Goal: Task Accomplishment & Management: Manage account settings

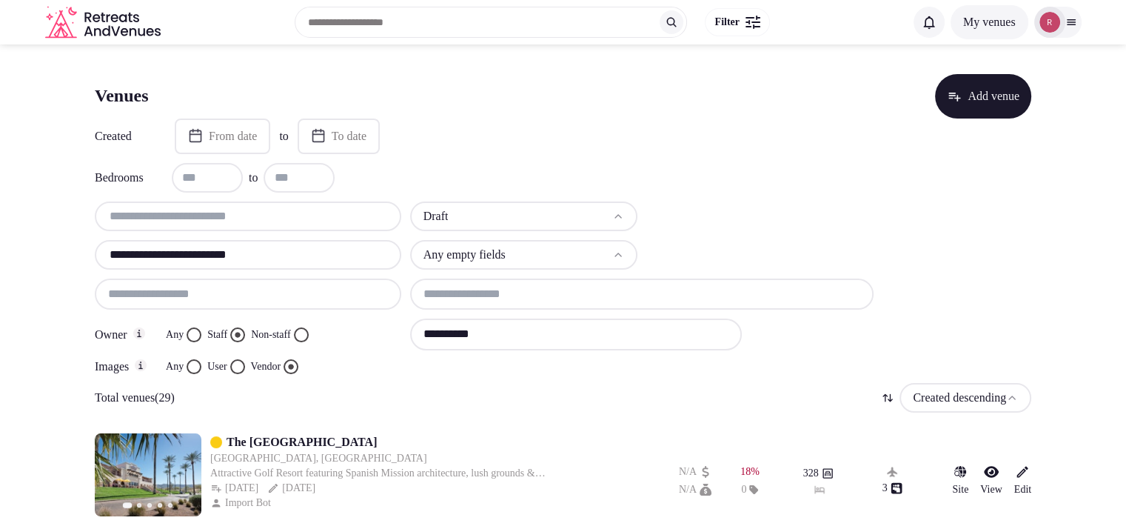
click at [1062, 20] on div at bounding box center [1049, 22] width 31 height 31
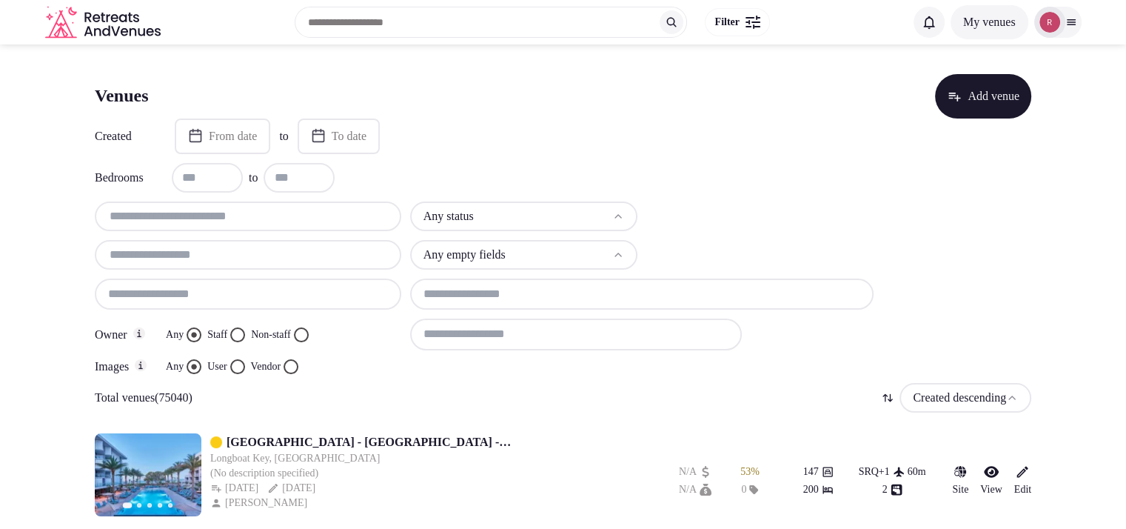
click at [289, 210] on input "text" at bounding box center [248, 216] width 295 height 18
paste input "**********"
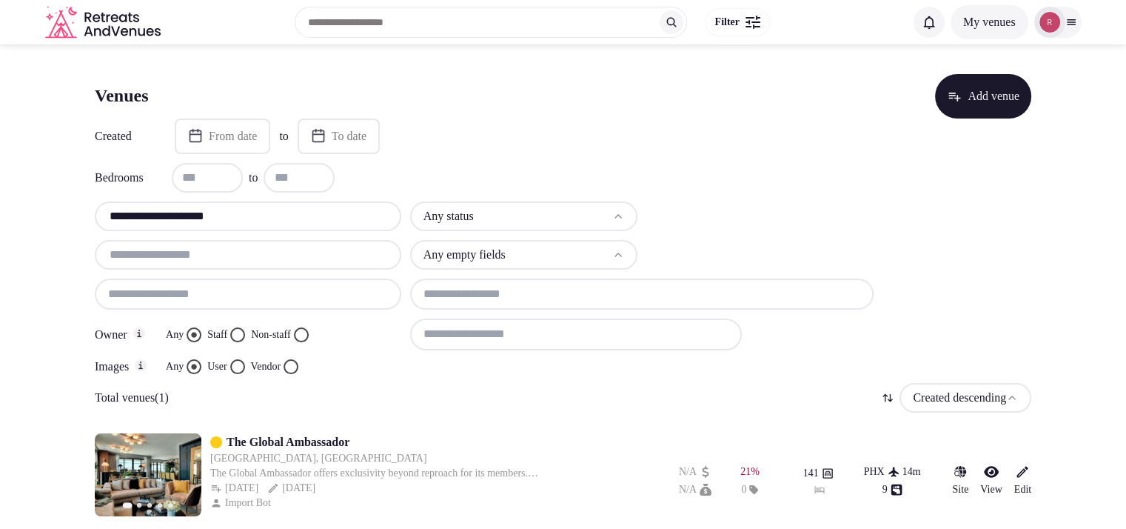
scroll to position [9, 0]
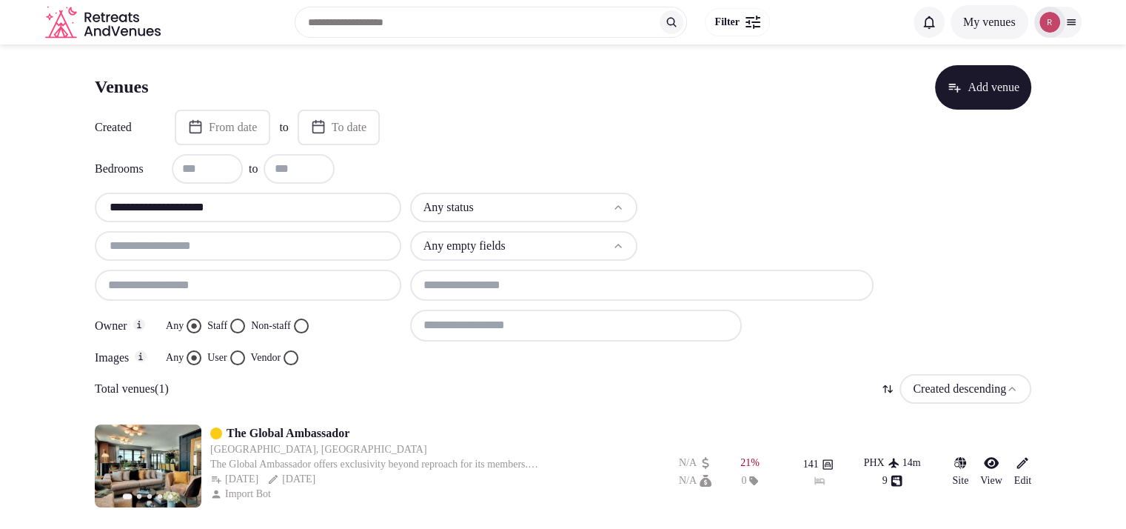
paste input "text"
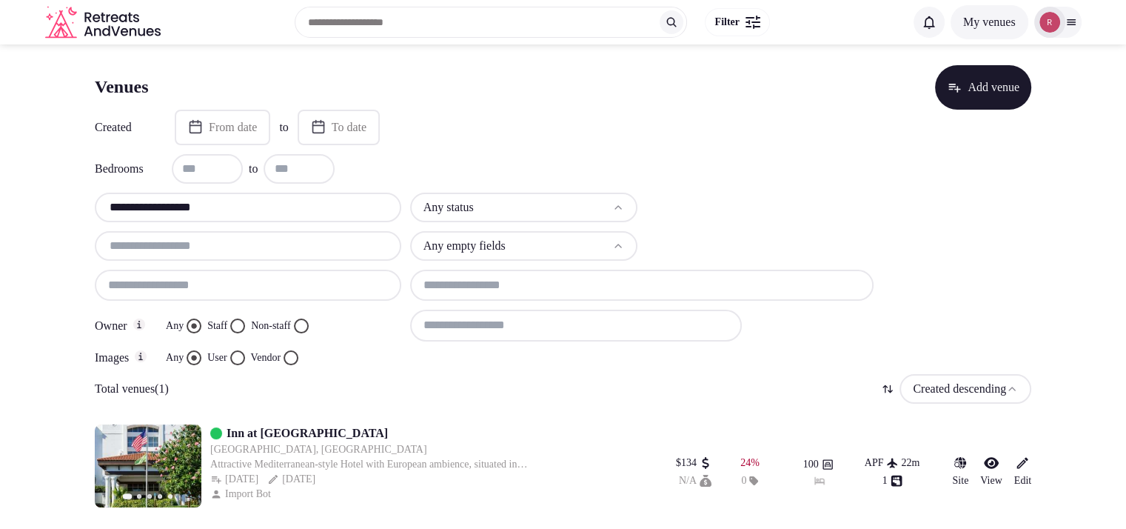
type input "**********"
click at [265, 434] on link "Inn at Pelican Bay" at bounding box center [307, 433] width 161 height 18
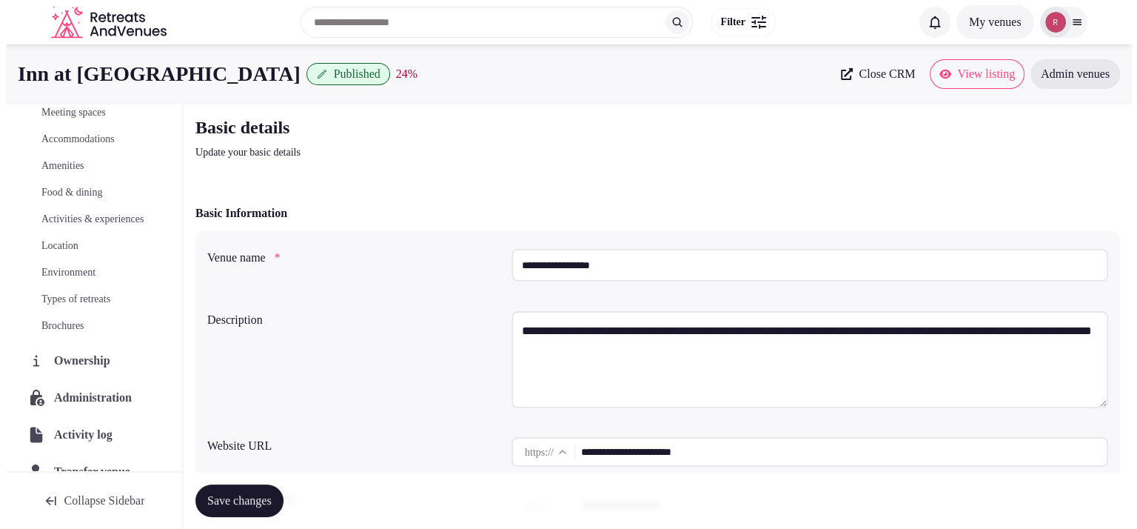
scroll to position [169, 0]
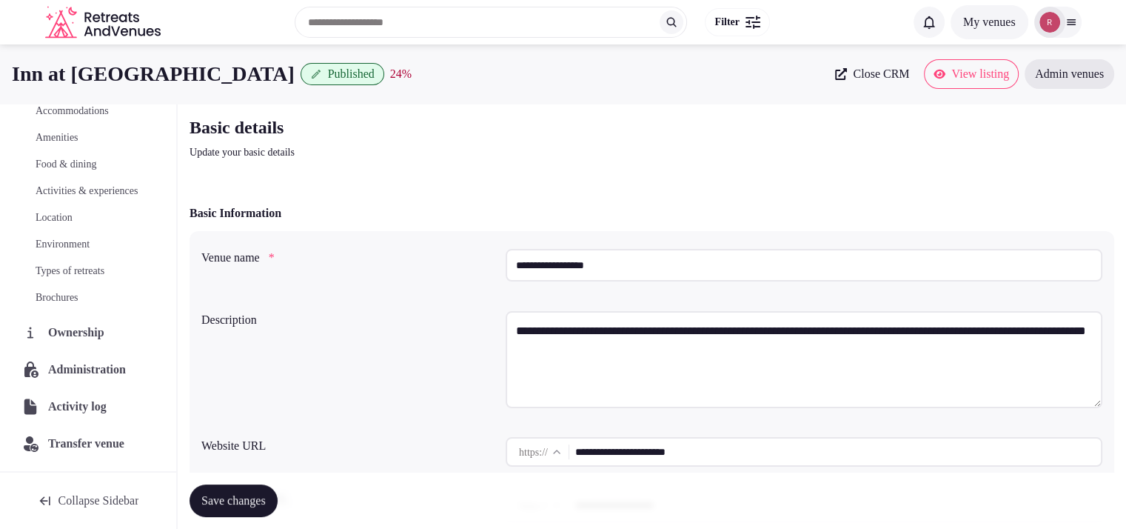
click at [95, 334] on span "Ownership" at bounding box center [79, 333] width 62 height 18
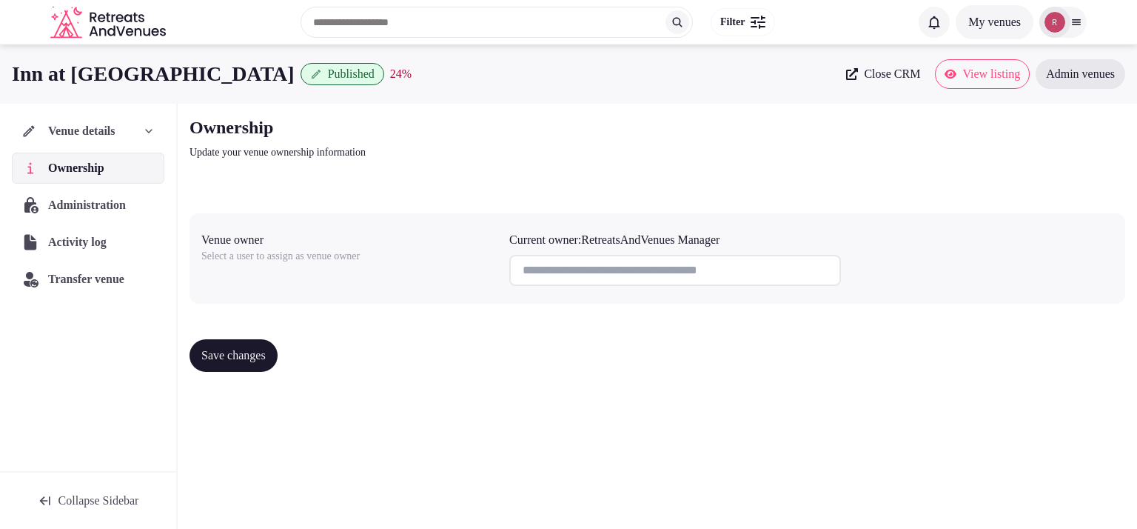
click at [603, 276] on input at bounding box center [675, 270] width 332 height 31
click at [113, 245] on span "Activity log" at bounding box center [81, 242] width 64 height 18
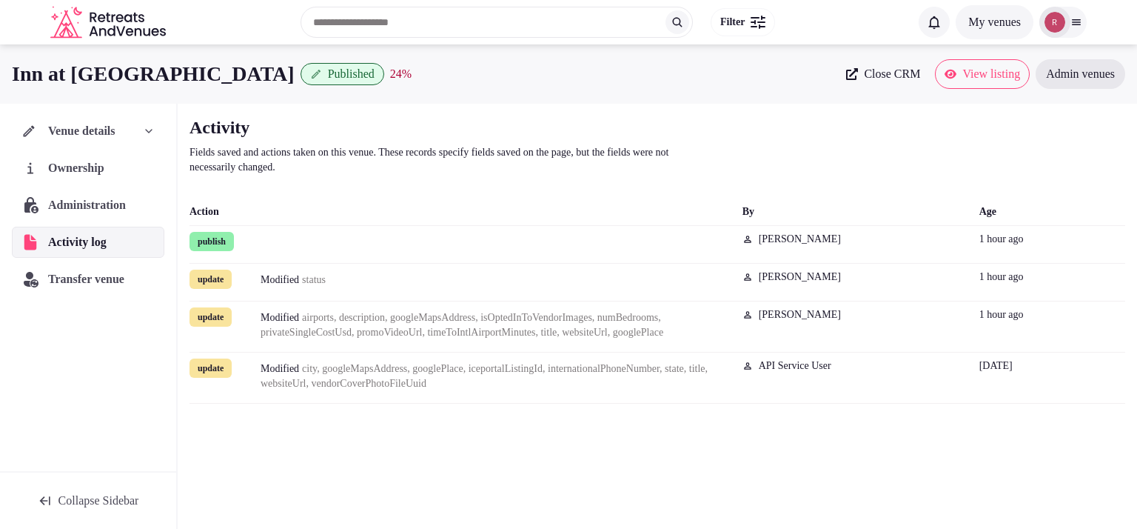
click at [108, 207] on span "Administration" at bounding box center [90, 205] width 84 height 18
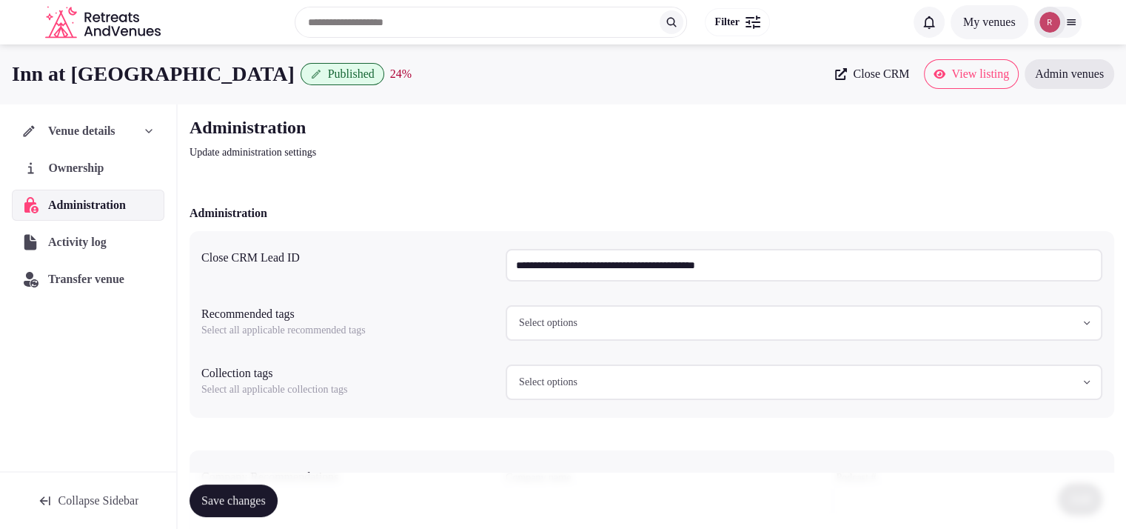
click at [109, 175] on span "Ownership" at bounding box center [78, 168] width 61 height 18
